Goal: Task Accomplishment & Management: Complete application form

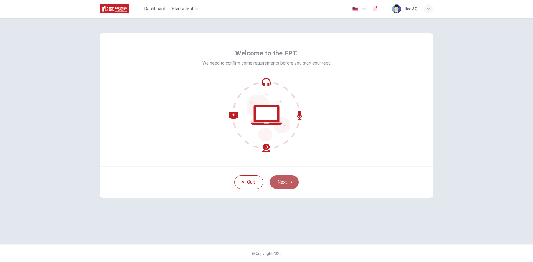
click at [287, 185] on button "Next" at bounding box center [284, 182] width 29 height 13
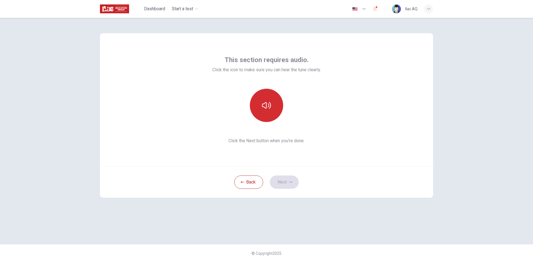
click at [273, 105] on button "button" at bounding box center [266, 105] width 33 height 33
click at [285, 185] on button "Next" at bounding box center [284, 182] width 29 height 13
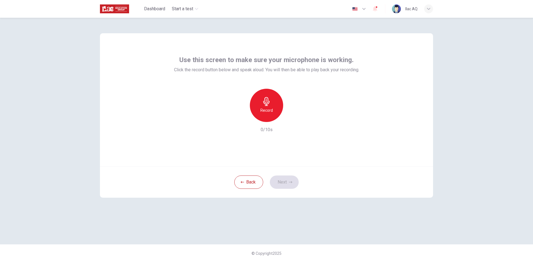
click at [265, 110] on h6 "Record" at bounding box center [266, 110] width 12 height 7
click at [265, 110] on h6 "Stop" at bounding box center [266, 110] width 8 height 7
click at [288, 185] on button "Next" at bounding box center [284, 182] width 29 height 13
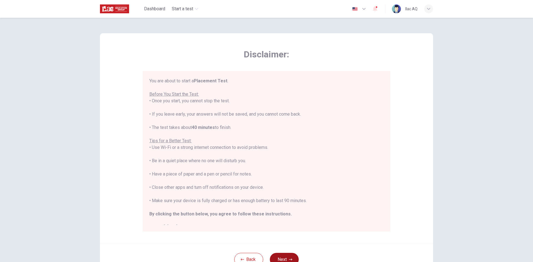
click at [291, 256] on button "Next" at bounding box center [284, 259] width 29 height 13
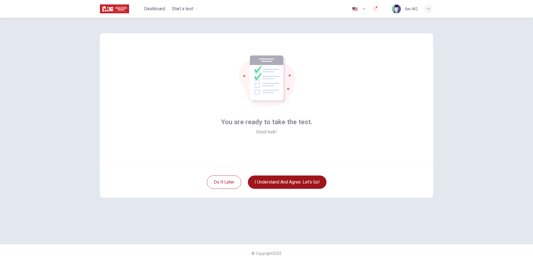
click at [298, 183] on button "I understand and agree. Let’s go!" at bounding box center [287, 182] width 78 height 13
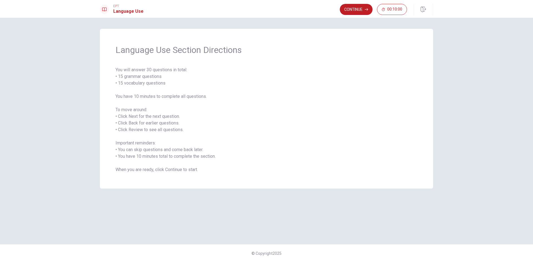
drag, startPoint x: 344, startPoint y: 9, endPoint x: 338, endPoint y: 11, distance: 6.1
click at [344, 9] on button "Continue" at bounding box center [355, 9] width 33 height 11
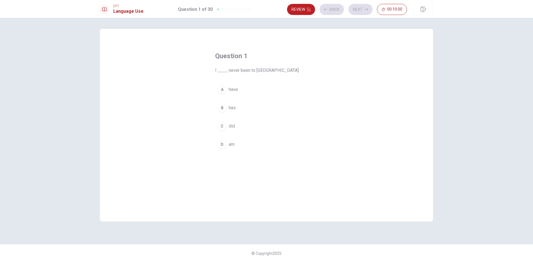
click at [244, 90] on button "A have" at bounding box center [266, 90] width 103 height 14
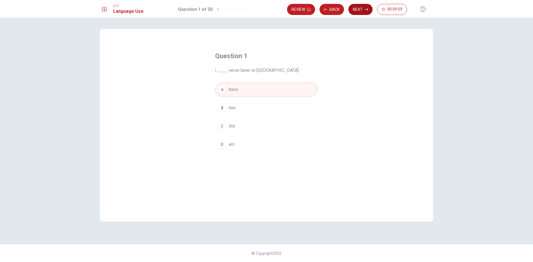
click at [364, 5] on button "Next" at bounding box center [360, 9] width 24 height 11
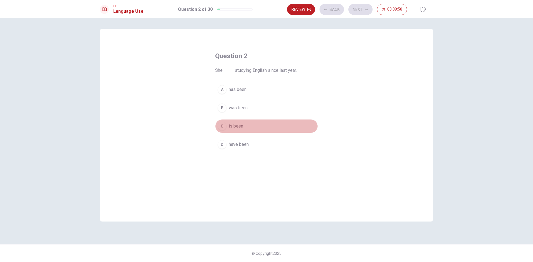
click at [255, 123] on button "C is been" at bounding box center [266, 126] width 103 height 14
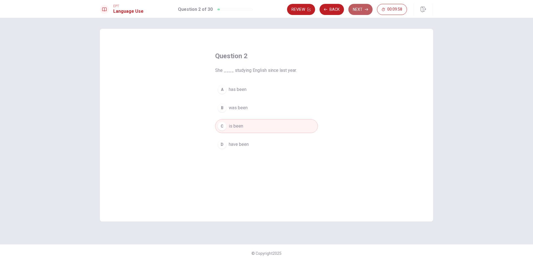
click at [363, 12] on button "Next" at bounding box center [360, 9] width 24 height 11
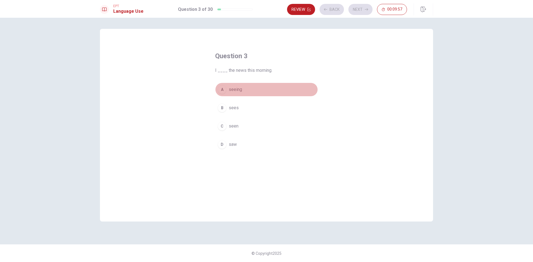
click at [267, 88] on button "A seeing" at bounding box center [266, 90] width 103 height 14
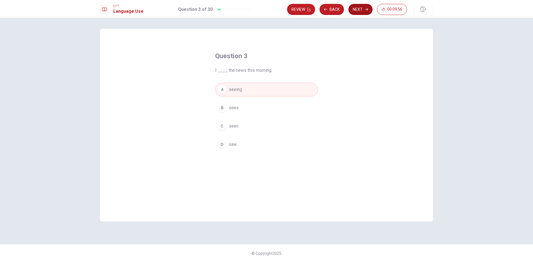
click at [360, 7] on button "Next" at bounding box center [360, 9] width 24 height 11
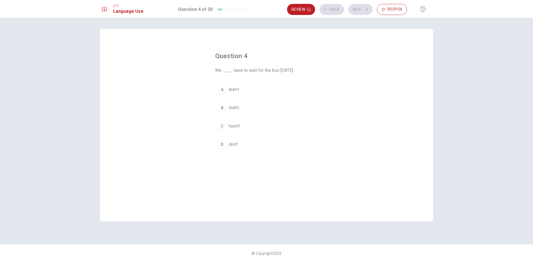
drag, startPoint x: 249, startPoint y: 111, endPoint x: 301, endPoint y: 87, distance: 57.1
click at [250, 111] on button "B didn’t" at bounding box center [266, 108] width 103 height 14
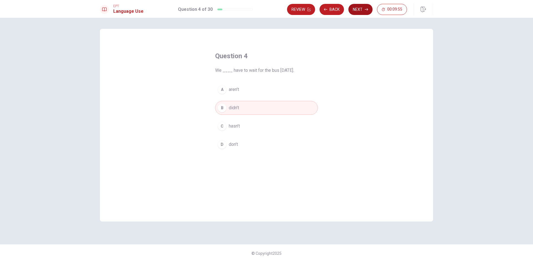
click at [355, 8] on button "Next" at bounding box center [360, 9] width 24 height 11
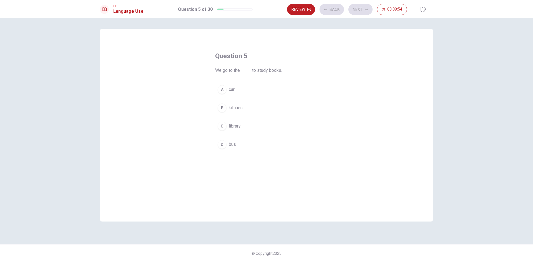
click at [260, 99] on div "A car B kitchen C library D bus" at bounding box center [266, 117] width 103 height 69
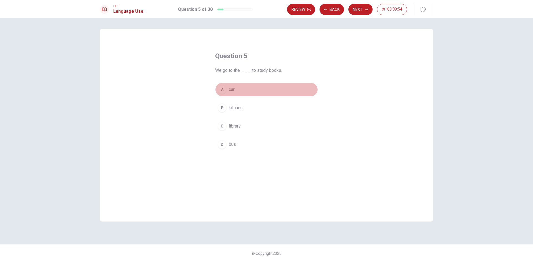
click at [271, 85] on button "A car" at bounding box center [266, 90] width 103 height 14
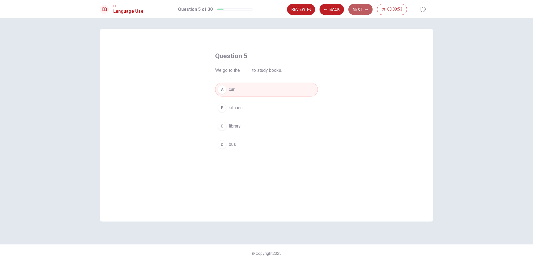
click at [357, 9] on button "Next" at bounding box center [360, 9] width 24 height 11
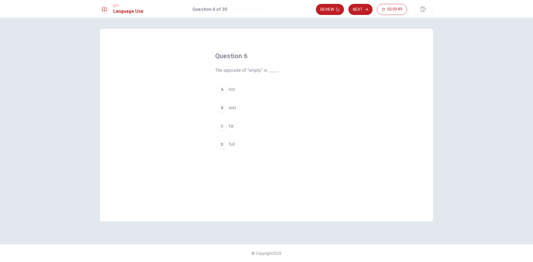
click at [250, 104] on button "B wet" at bounding box center [266, 108] width 103 height 14
click at [360, 7] on button "Next" at bounding box center [360, 9] width 24 height 11
click at [254, 92] on button "A empty" at bounding box center [266, 90] width 103 height 14
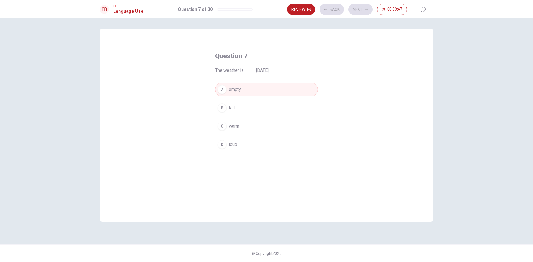
drag, startPoint x: 361, startPoint y: 10, endPoint x: 313, endPoint y: 77, distance: 83.1
click at [362, 10] on button "Next" at bounding box center [360, 9] width 24 height 11
click at [255, 123] on button "C drive" at bounding box center [266, 126] width 103 height 14
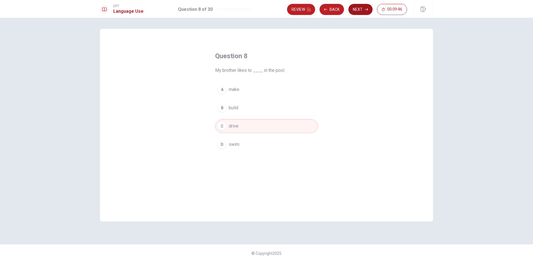
click at [358, 11] on button "Next" at bounding box center [360, 9] width 24 height 11
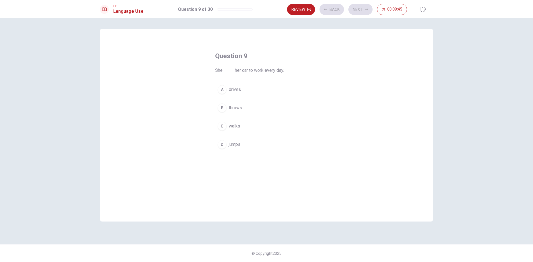
click at [268, 103] on button "B throws" at bounding box center [266, 108] width 103 height 14
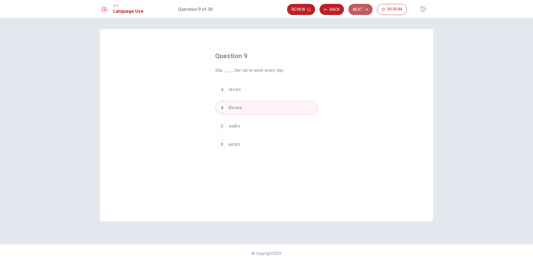
click at [362, 11] on button "Next" at bounding box center [360, 9] width 24 height 11
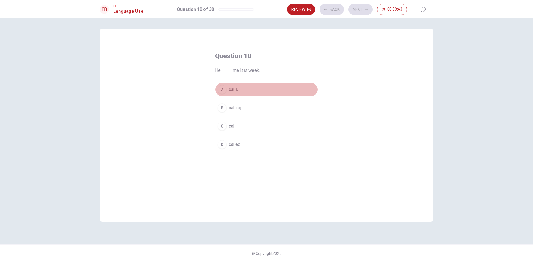
click at [253, 94] on button "A calls" at bounding box center [266, 90] width 103 height 14
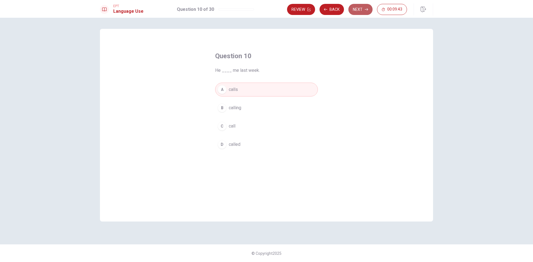
click at [356, 10] on button "Next" at bounding box center [360, 9] width 24 height 11
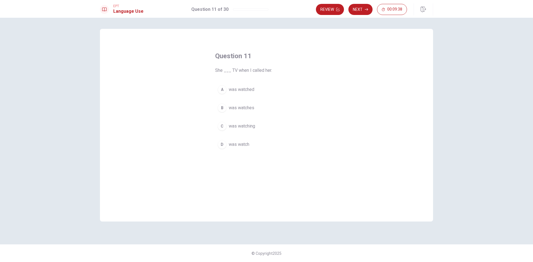
click at [255, 108] on button "B was watches" at bounding box center [266, 108] width 103 height 14
click at [364, 14] on button "Next" at bounding box center [360, 9] width 24 height 11
click at [274, 90] on button "A complete" at bounding box center [266, 90] width 103 height 14
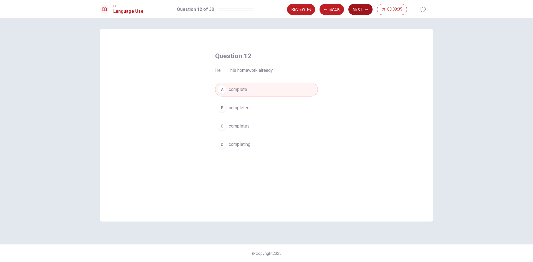
click at [354, 7] on button "Next" at bounding box center [360, 9] width 24 height 11
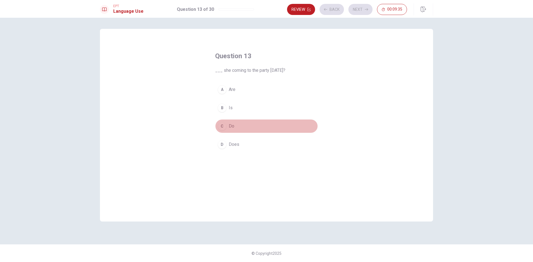
click at [249, 127] on button "C Do" at bounding box center [266, 126] width 103 height 14
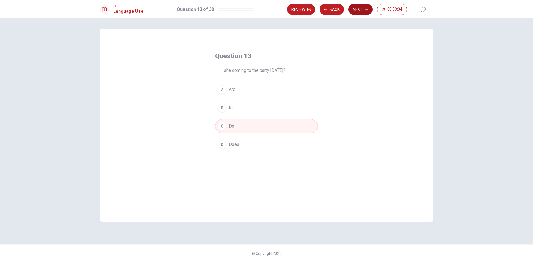
click at [361, 12] on button "Next" at bounding box center [360, 9] width 24 height 11
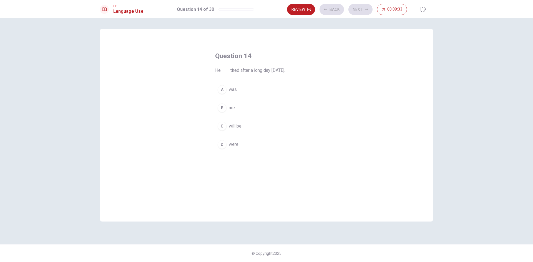
click at [267, 89] on button "A was" at bounding box center [266, 90] width 103 height 14
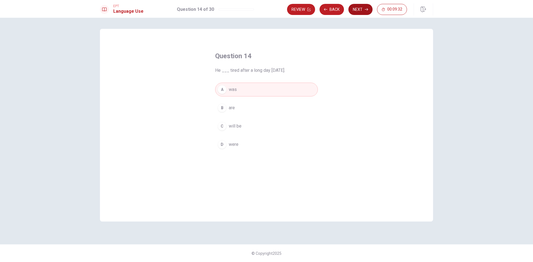
click at [362, 5] on button "Next" at bounding box center [360, 9] width 24 height 11
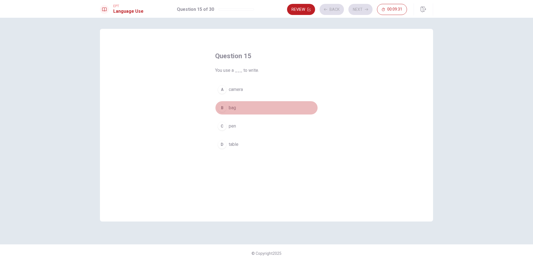
click at [263, 110] on button "B bag" at bounding box center [266, 108] width 103 height 14
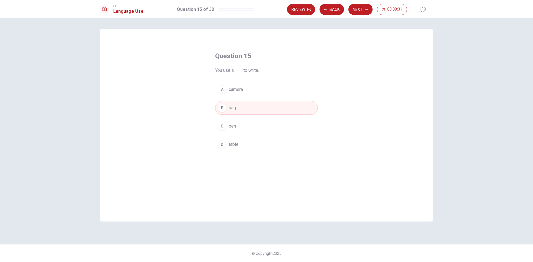
click at [364, 16] on div "EPT Language Use Question 15 of 30 Review Back Next 00:09:31" at bounding box center [266, 9] width 533 height 18
click at [365, 12] on button "Next" at bounding box center [360, 9] width 24 height 11
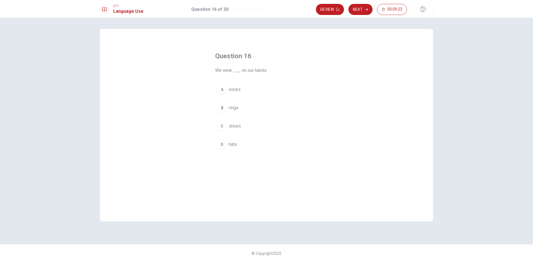
click at [250, 91] on button "A socks" at bounding box center [266, 90] width 103 height 14
click at [362, 10] on button "Next" at bounding box center [360, 9] width 24 height 11
click at [242, 123] on button "C plate" at bounding box center [266, 126] width 103 height 14
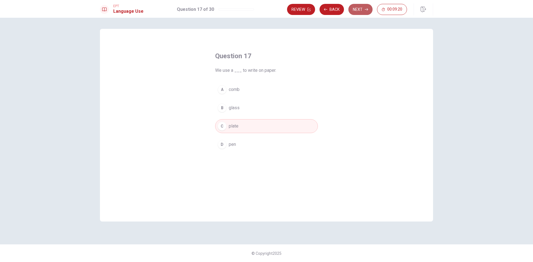
click at [364, 11] on button "Next" at bounding box center [360, 9] width 24 height 11
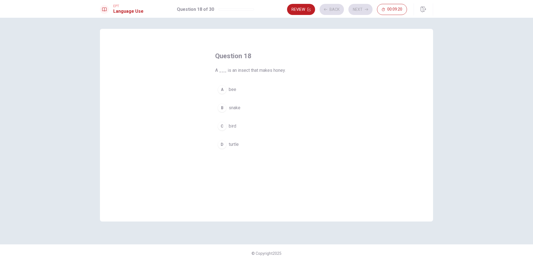
click at [247, 86] on button "A bee" at bounding box center [266, 90] width 103 height 14
click at [362, 11] on button "Next" at bounding box center [360, 9] width 24 height 11
click at [238, 109] on button "B Full" at bounding box center [266, 108] width 103 height 14
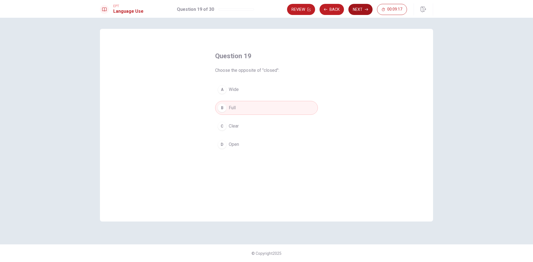
click at [356, 13] on button "Next" at bounding box center [360, 9] width 24 height 11
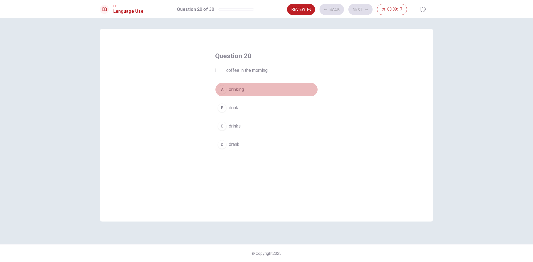
click at [275, 91] on button "A drinking" at bounding box center [266, 90] width 103 height 14
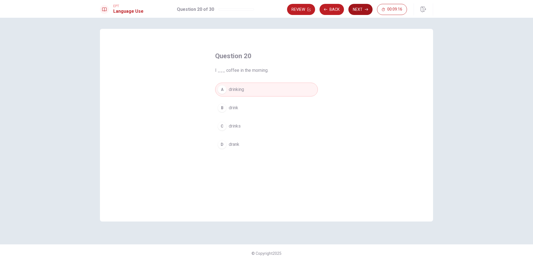
click at [364, 12] on button "Next" at bounding box center [360, 9] width 24 height 11
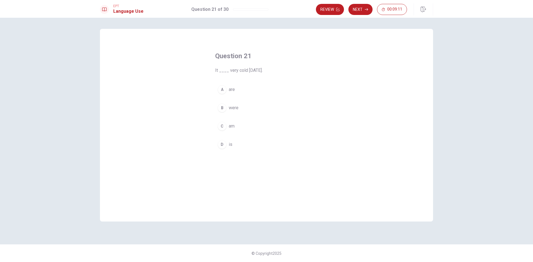
click at [254, 94] on button "A are" at bounding box center [266, 90] width 103 height 14
drag, startPoint x: 358, startPoint y: 9, endPoint x: 323, endPoint y: 59, distance: 61.2
click at [358, 9] on button "Next" at bounding box center [360, 9] width 24 height 11
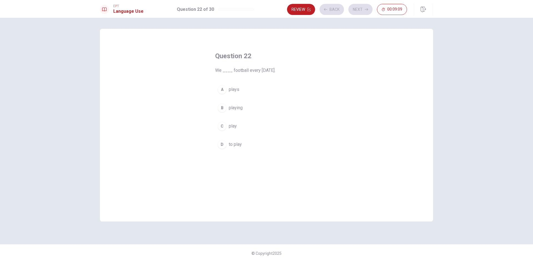
click at [248, 111] on button "B playing" at bounding box center [266, 108] width 103 height 14
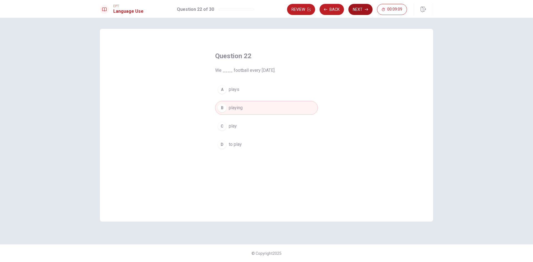
click at [355, 10] on button "Next" at bounding box center [360, 9] width 24 height 11
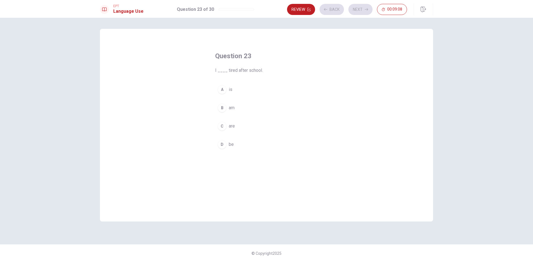
click at [252, 83] on button "A is" at bounding box center [266, 90] width 103 height 14
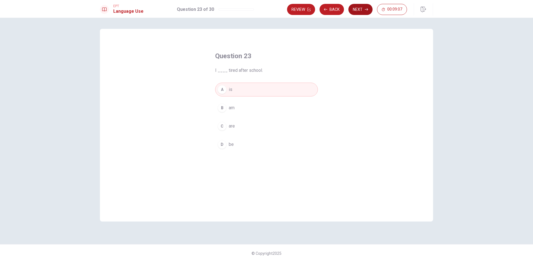
click at [358, 13] on button "Next" at bounding box center [360, 9] width 24 height 11
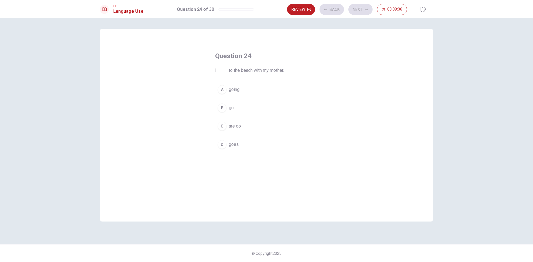
click at [264, 130] on button "C are go" at bounding box center [266, 126] width 103 height 14
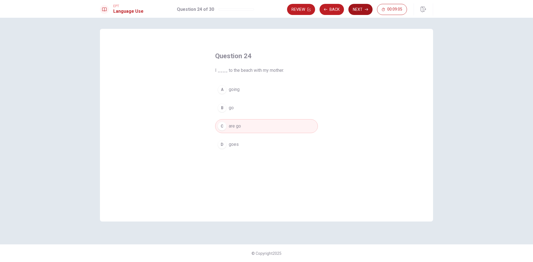
click at [357, 9] on button "Next" at bounding box center [360, 9] width 24 height 11
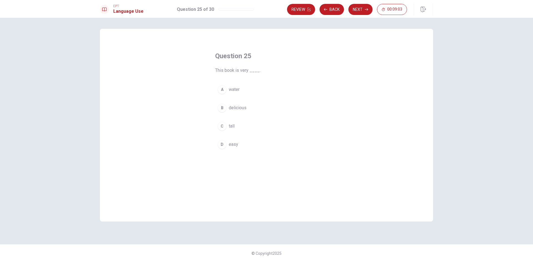
click at [246, 93] on button "A water" at bounding box center [266, 90] width 103 height 14
click at [368, 6] on button "Next" at bounding box center [360, 9] width 24 height 11
click at [259, 110] on button "B table" at bounding box center [266, 108] width 103 height 14
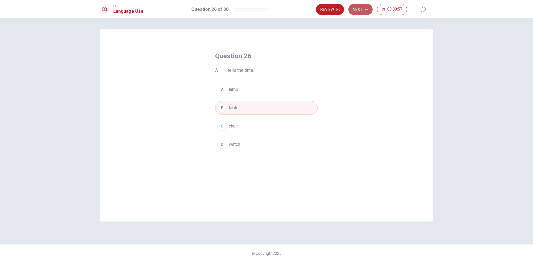
click at [365, 12] on button "Next" at bounding box center [360, 9] width 24 height 11
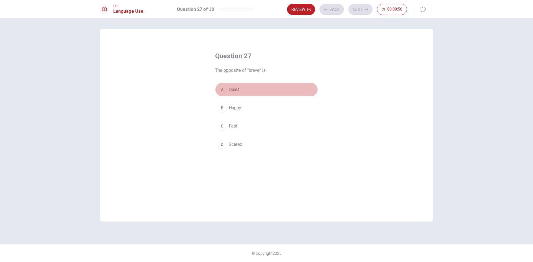
click at [274, 90] on button "A Quiet" at bounding box center [266, 90] width 103 height 14
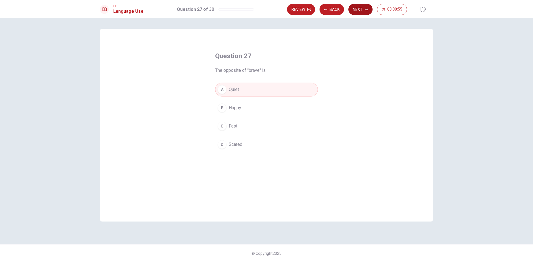
click at [364, 11] on button "Next" at bounding box center [360, 9] width 24 height 11
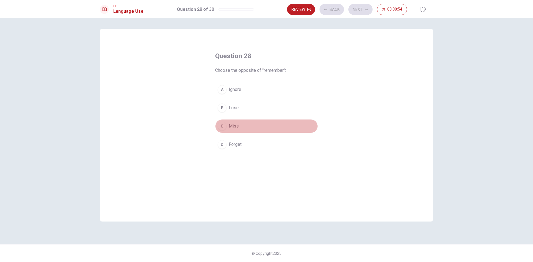
click at [263, 126] on button "C Miss" at bounding box center [266, 126] width 103 height 14
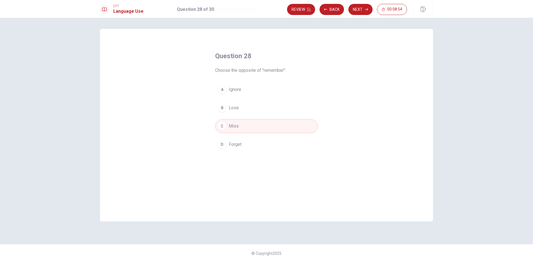
click at [362, 15] on div "Review Back Next 00:08:54" at bounding box center [360, 9] width 146 height 12
click at [362, 14] on button "Next" at bounding box center [360, 9] width 24 height 11
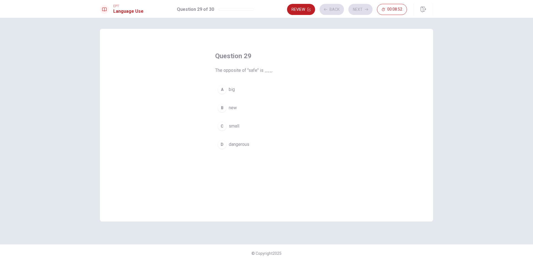
click at [260, 110] on button "B new" at bounding box center [266, 108] width 103 height 14
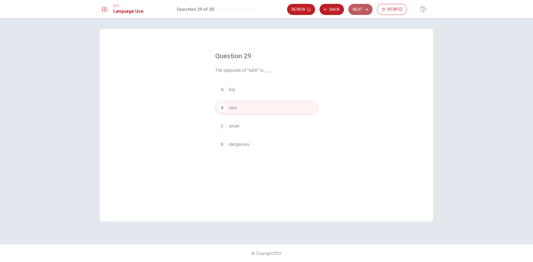
click at [362, 10] on button "Next" at bounding box center [360, 9] width 24 height 11
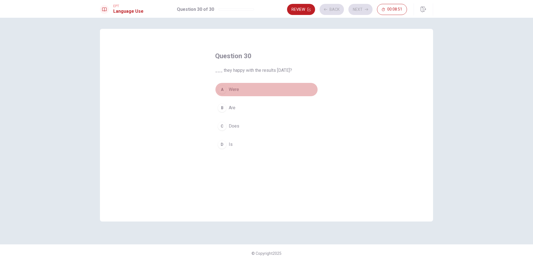
click at [289, 91] on button "A Were" at bounding box center [266, 90] width 103 height 14
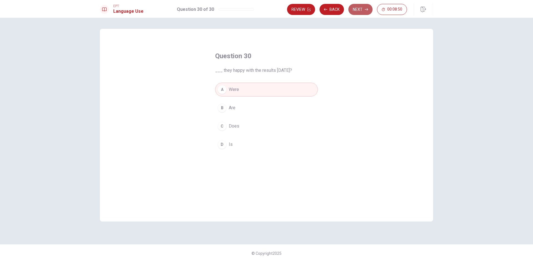
click at [359, 12] on button "Next" at bounding box center [360, 9] width 24 height 11
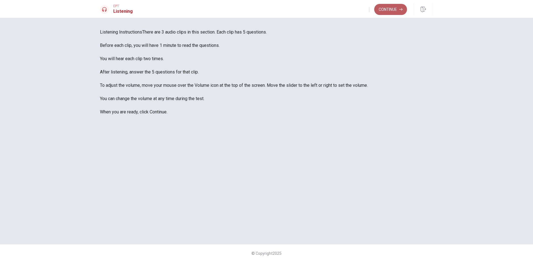
click at [391, 12] on button "Continue" at bounding box center [390, 9] width 33 height 11
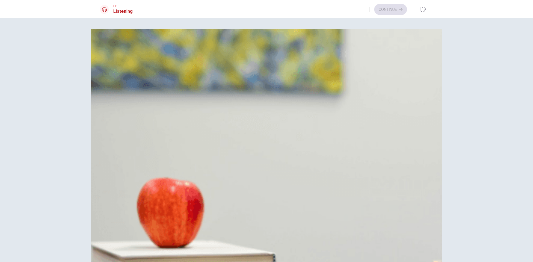
click at [275, 77] on button "B Water" at bounding box center [266, 70] width 333 height 14
click at [153, 128] on span "He says, 'Thank you.'" at bounding box center [133, 124] width 40 height 7
click at [155, 204] on span "He changes his order" at bounding box center [133, 207] width 41 height 7
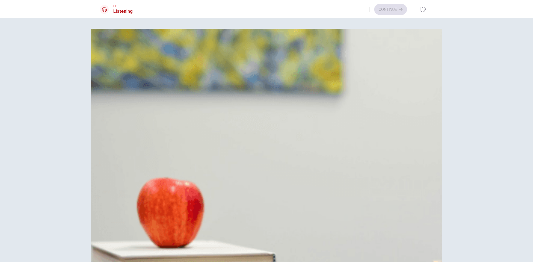
scroll to position [416, 0]
click at [383, 8] on button "Continue" at bounding box center [390, 9] width 33 height 11
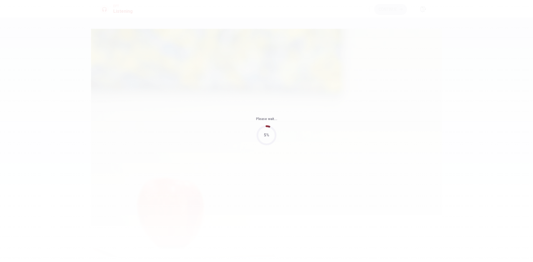
type input "14"
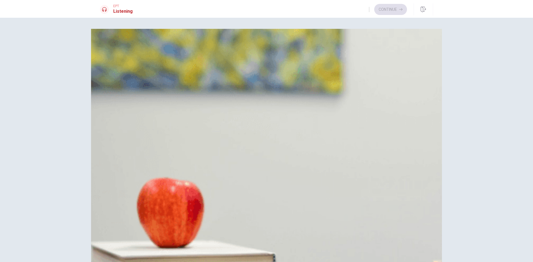
click at [269, 77] on button "[GEOGRAPHIC_DATA]" at bounding box center [266, 70] width 333 height 14
click at [150, 128] on span "At a ticket machine" at bounding box center [131, 124] width 37 height 7
click at [280, 200] on button "B In 5 minutes" at bounding box center [266, 207] width 333 height 14
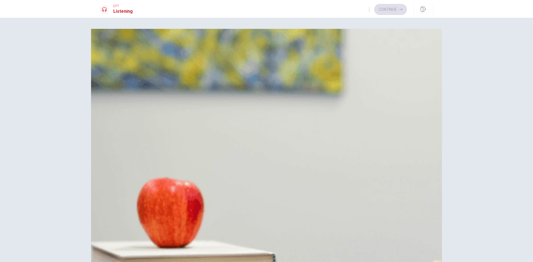
scroll to position [361, 0]
click at [382, 10] on button "Continue" at bounding box center [390, 9] width 33 height 11
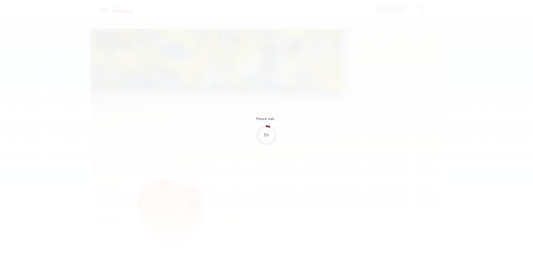
type input "4"
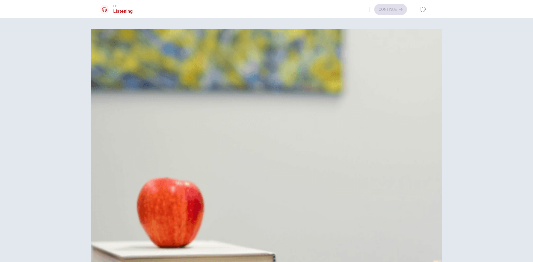
click at [140, 73] on span "At the cashier" at bounding box center [126, 69] width 27 height 7
click at [279, 131] on button "A Both apples and oranges" at bounding box center [266, 125] width 333 height 14
click at [273, 200] on button "B Grapes" at bounding box center [266, 207] width 333 height 14
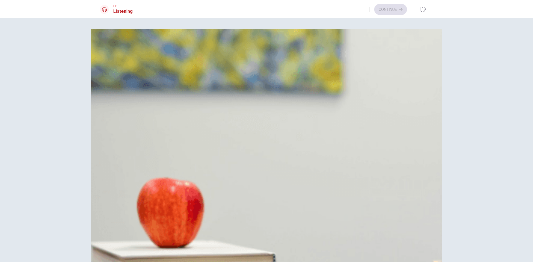
click at [280, 255] on button "A Aisle one" at bounding box center [266, 262] width 333 height 14
click at [386, 12] on button "Continue" at bounding box center [390, 9] width 33 height 11
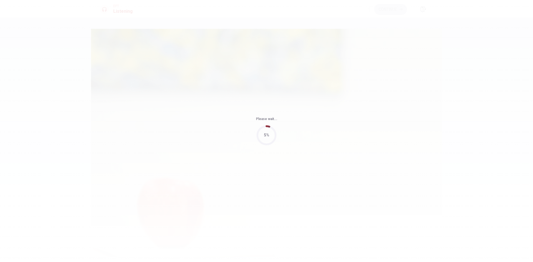
type input "4"
